Goal: Transaction & Acquisition: Obtain resource

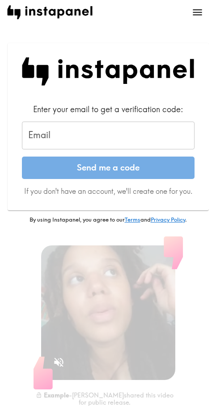
click at [95, 128] on input "Email" at bounding box center [108, 135] width 173 height 28
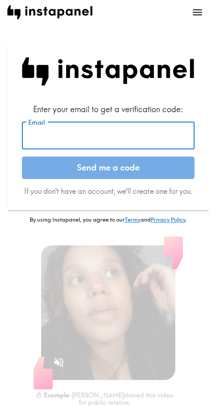
paste input "[EMAIL_ADDRESS][DOMAIN_NAME]"
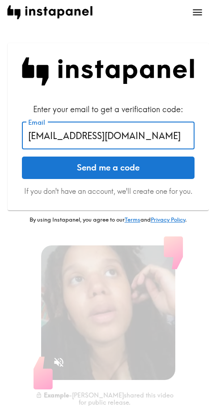
type input "[EMAIL_ADDRESS][DOMAIN_NAME]"
drag, startPoint x: 93, startPoint y: 164, endPoint x: 138, endPoint y: 166, distance: 45.3
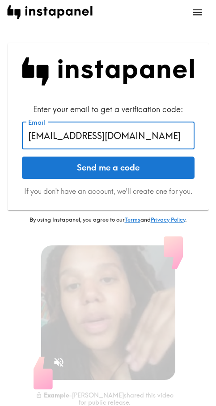
click at [93, 164] on button "Send me a code" at bounding box center [108, 167] width 173 height 22
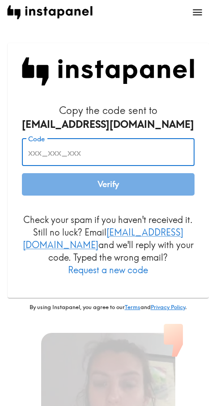
click at [101, 151] on input "Code" at bounding box center [108, 152] width 173 height 28
paste input "qMF_TGP_Fd3"
type input "qMF_TGP_Fd3"
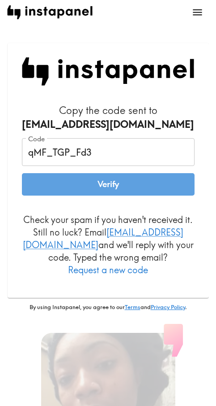
click at [105, 193] on button "Verify" at bounding box center [108, 184] width 173 height 22
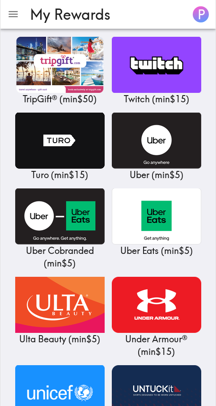
scroll to position [10615, 0]
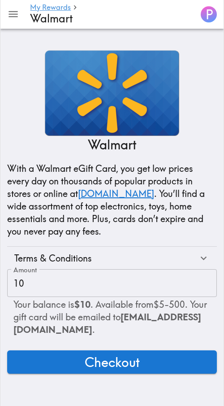
click at [163, 364] on button "Checkout" at bounding box center [112, 361] width 210 height 23
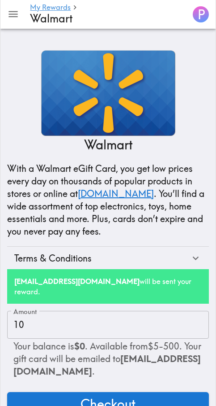
click at [185, 41] on main "My Rewards Walmart P Walmart With a Walmart eGift Card, you get low prices ever…" at bounding box center [108, 229] width 216 height 401
